Goal: Transaction & Acquisition: Book appointment/travel/reservation

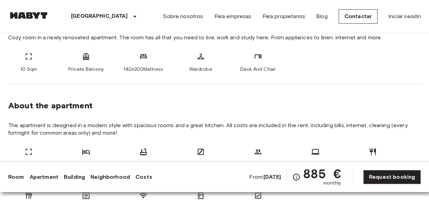
scroll to position [34, 0]
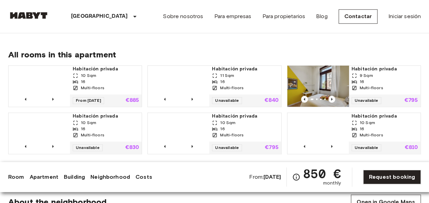
scroll to position [477, 0]
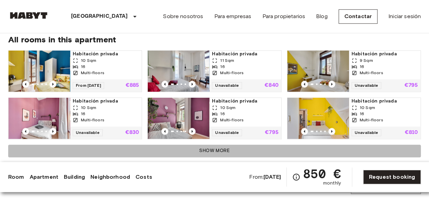
click at [211, 144] on button "Show more" at bounding box center [214, 150] width 412 height 13
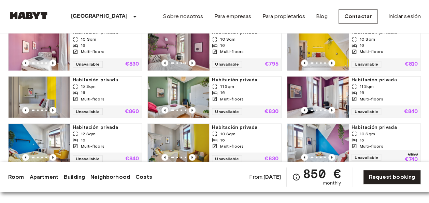
scroll to position [580, 0]
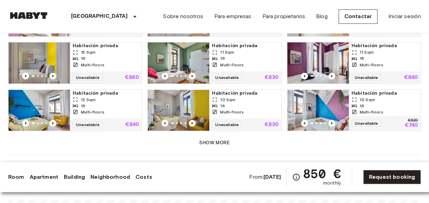
click at [211, 136] on button "Show more" at bounding box center [214, 142] width 412 height 13
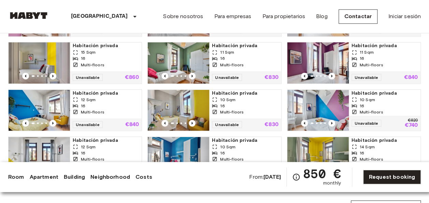
click at [389, 96] on div "10 Sqm" at bounding box center [384, 99] width 66 height 6
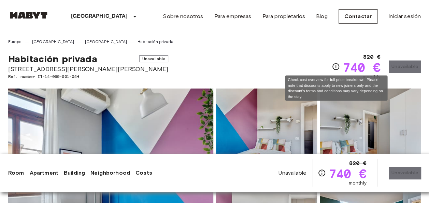
click at [335, 66] on icon "Check cost overview for full price breakdown. Please note that discounts apply …" at bounding box center [335, 66] width 8 height 8
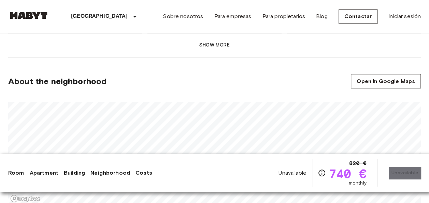
scroll to position [569, 0]
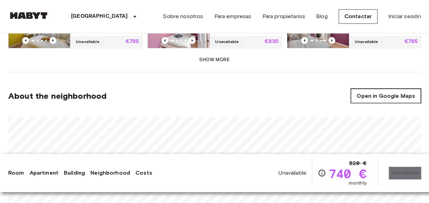
click at [391, 88] on link "Open in Google Maps" at bounding box center [386, 95] width 70 height 14
